Goal: Information Seeking & Learning: Check status

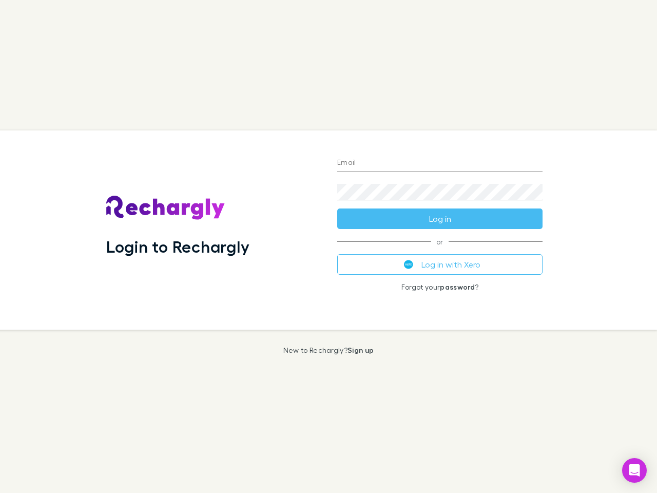
click at [329, 246] on div "Login to Rechargly" at bounding box center [213, 229] width 231 height 199
click at [440, 163] on input "Email" at bounding box center [439, 163] width 205 height 16
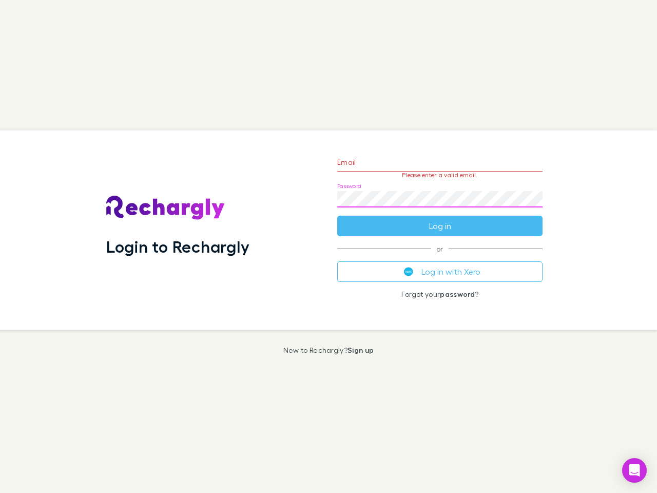
click at [440, 219] on form "Email Please enter a valid email. Password Log in" at bounding box center [439, 191] width 205 height 89
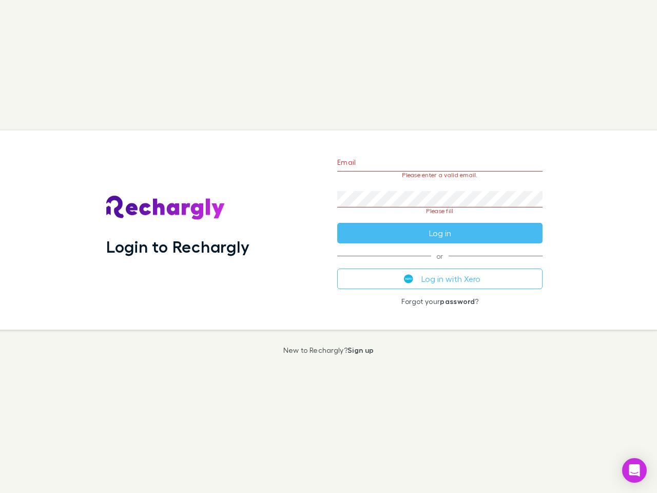
click at [440, 264] on div "Email Please enter a valid email. Password Please fill Log in or Log in with Xe…" at bounding box center [440, 229] width 222 height 199
click at [634, 470] on icon "Open Intercom Messenger" at bounding box center [634, 470] width 11 height 12
